Goal: Check status: Check status

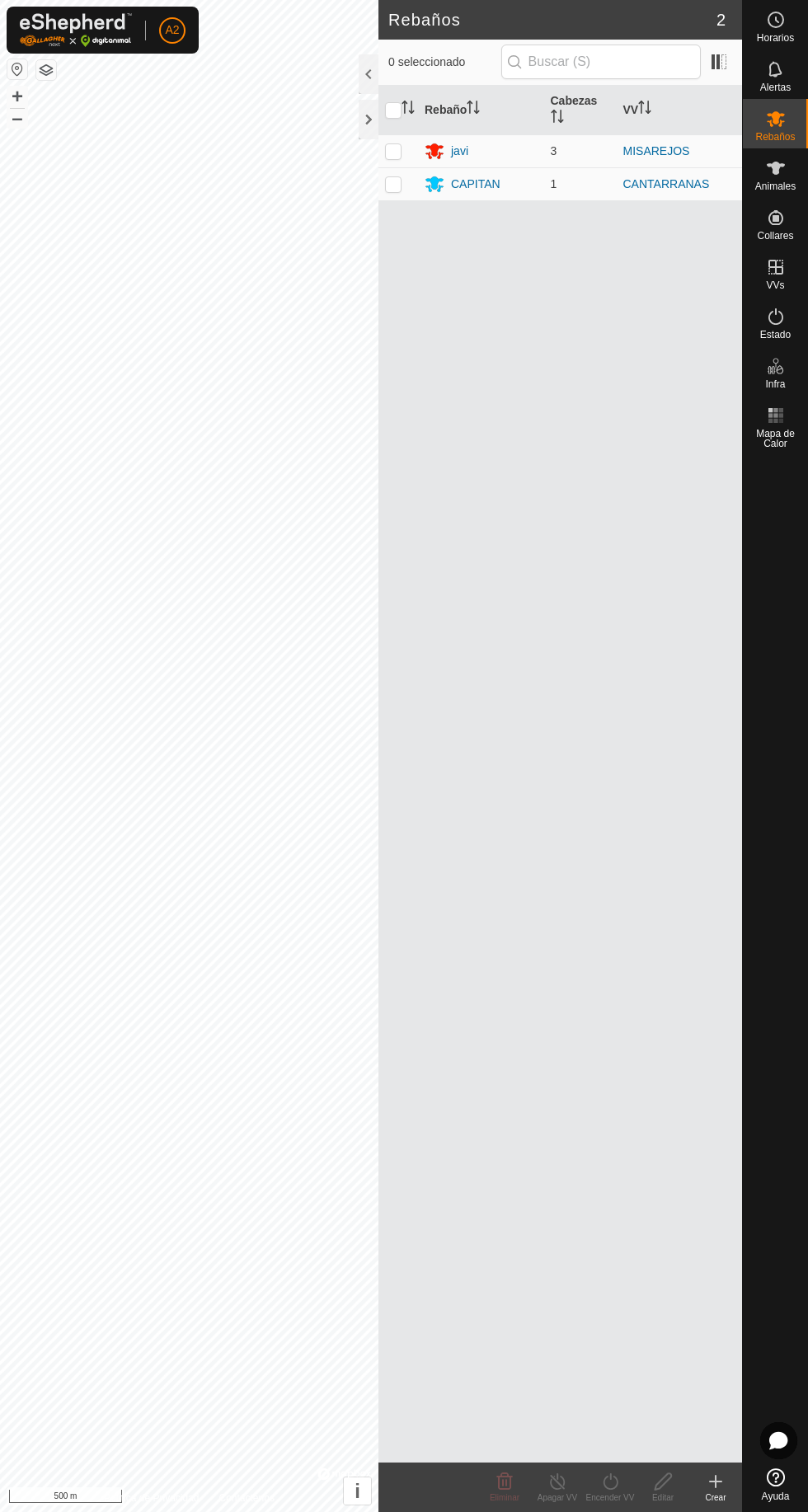
click at [504, 159] on div "javi" at bounding box center [481, 150] width 113 height 20
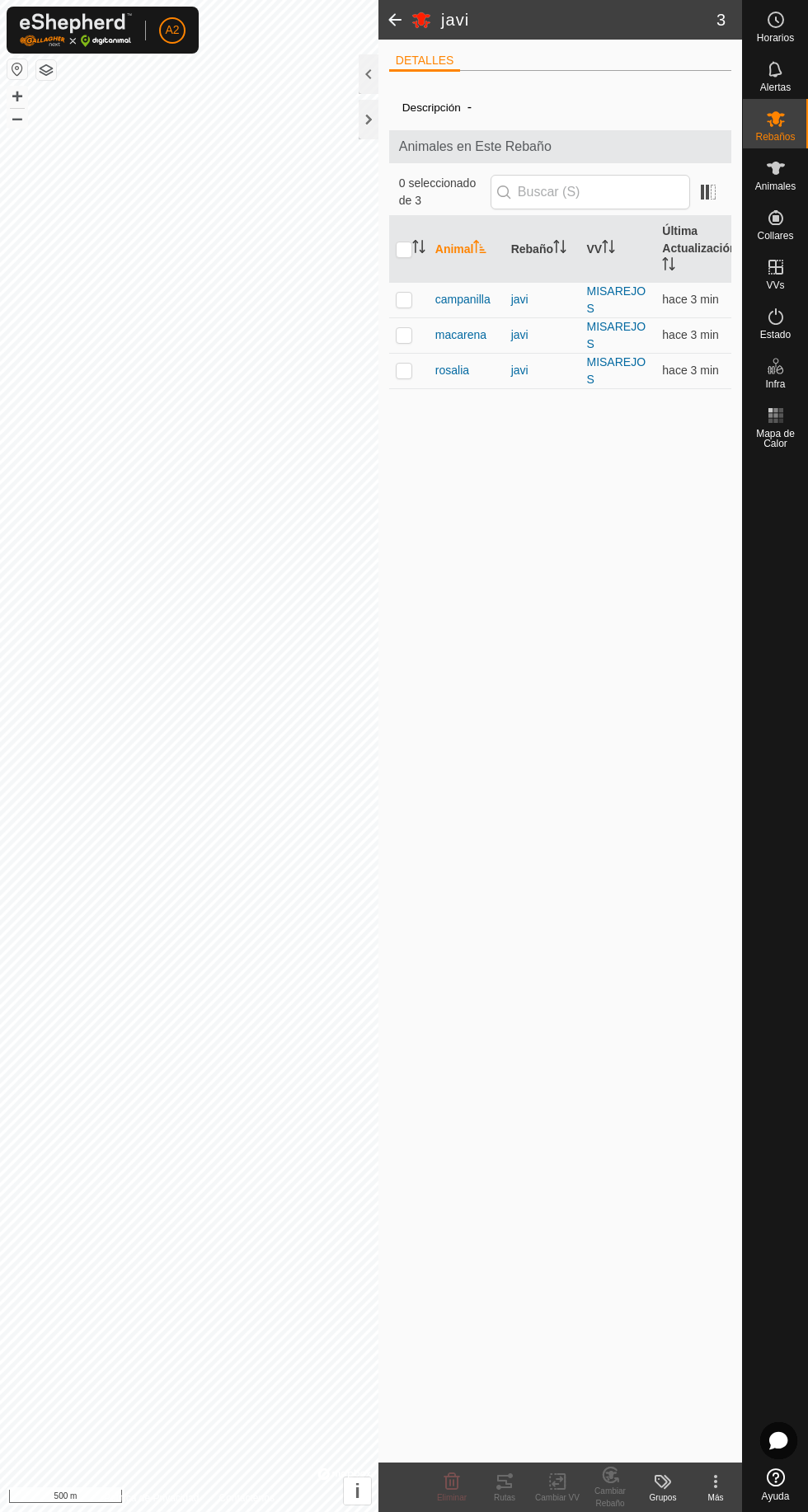
click at [519, 309] on div "javi" at bounding box center [542, 299] width 63 height 17
click at [404, 306] on p-checkbox at bounding box center [404, 299] width 17 height 13
checkbox input "true"
click at [511, 1492] on div "Rutas" at bounding box center [505, 1497] width 53 height 12
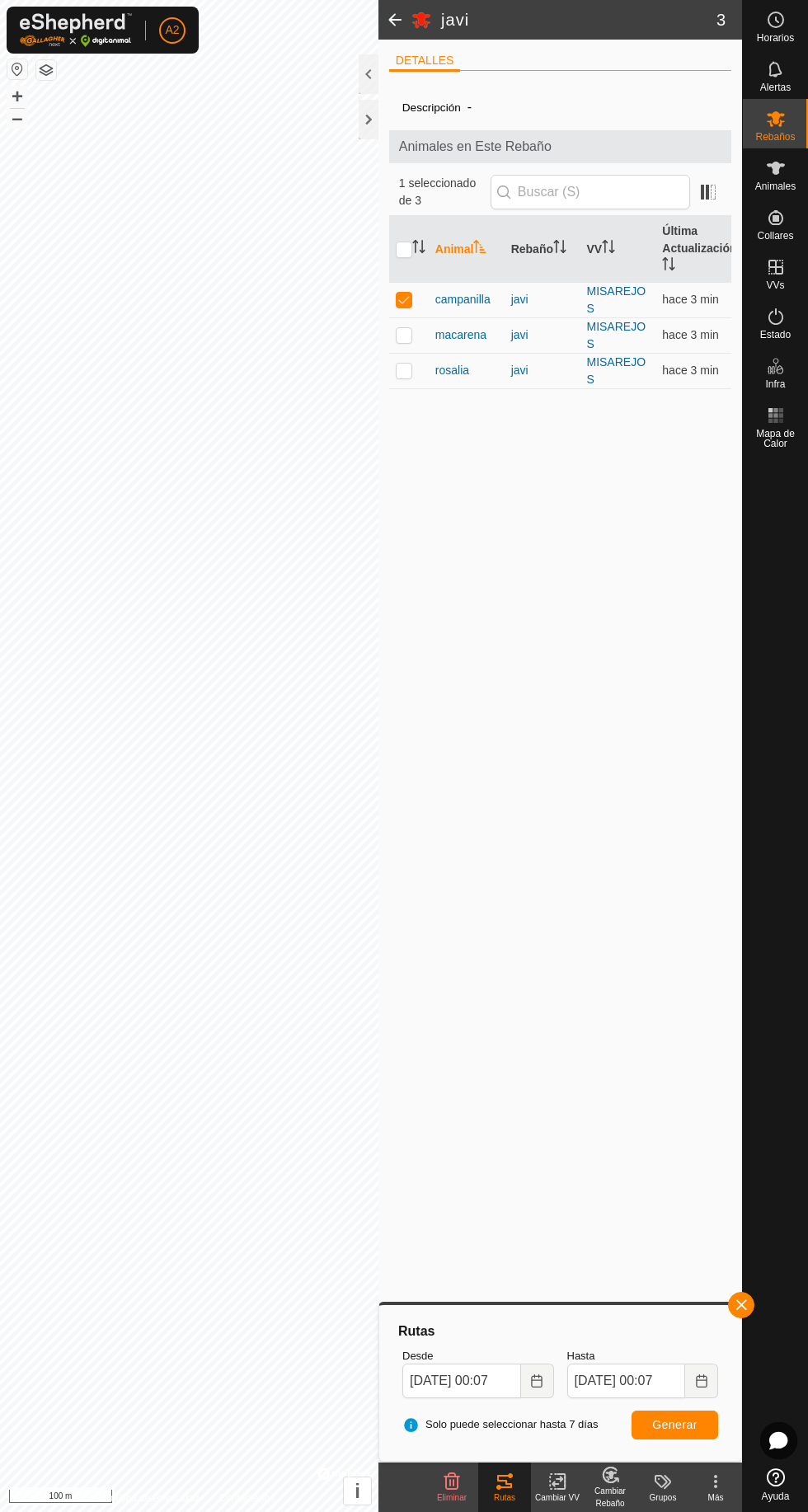
click at [371, 132] on div at bounding box center [368, 119] width 20 height 39
